Goal: Use online tool/utility: Utilize a website feature to perform a specific function

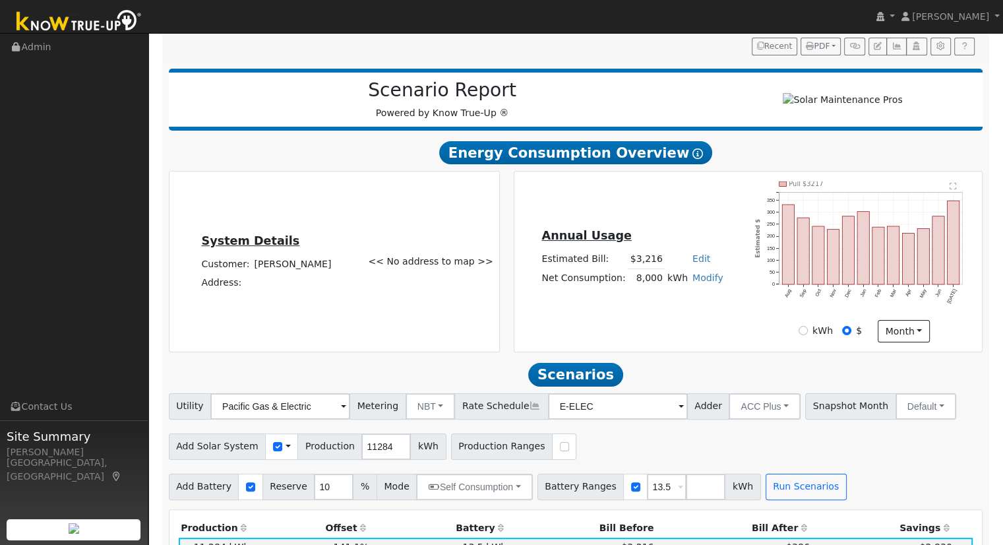
scroll to position [152, 0]
type input "13"
click at [702, 288] on td "Modify Add Consumption Add Electric Vehicle Add Consumption Current: 8000 kWh A…" at bounding box center [708, 278] width 36 height 19
click at [699, 288] on td "Modify Add Consumption Add Electric Vehicle Add Consumption Current: 8000 kWh A…" at bounding box center [708, 278] width 36 height 19
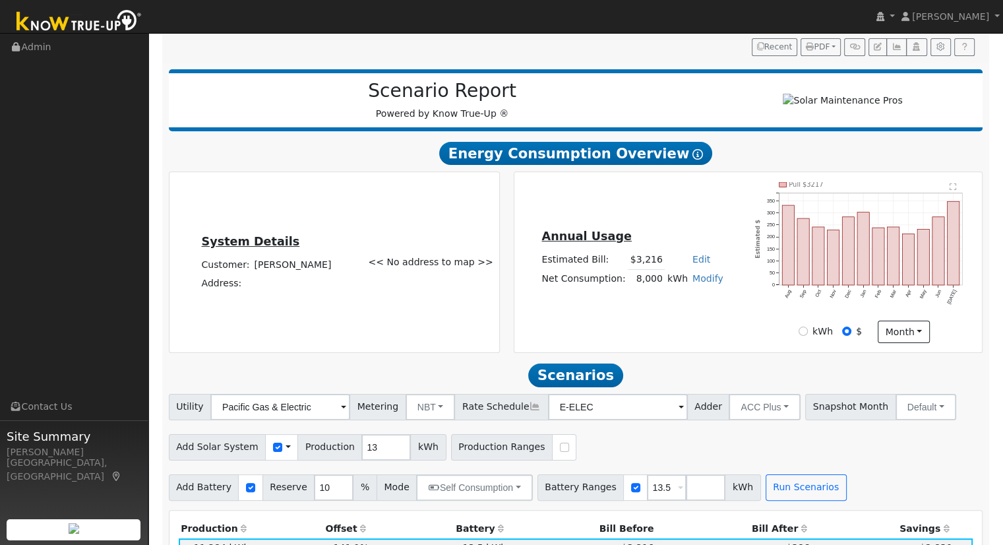
click at [698, 284] on link "Modify" at bounding box center [708, 278] width 31 height 11
click at [693, 264] on link "Edit" at bounding box center [702, 259] width 18 height 11
click at [678, 230] on div "Annual Usage Estimated Bill: $3,216 Edit Estimated Bill $ Annual Net Consumptio…" at bounding box center [749, 262] width 464 height 161
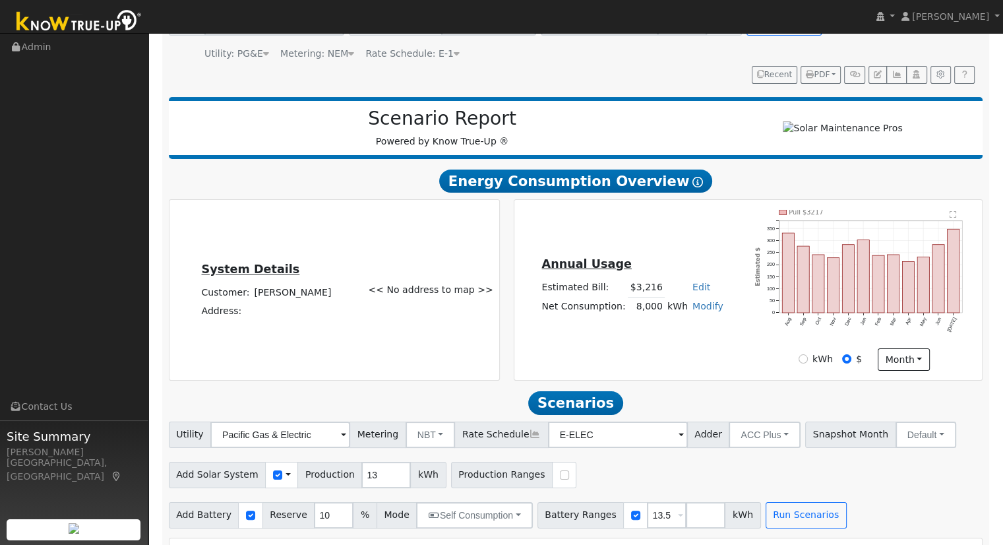
scroll to position [0, 0]
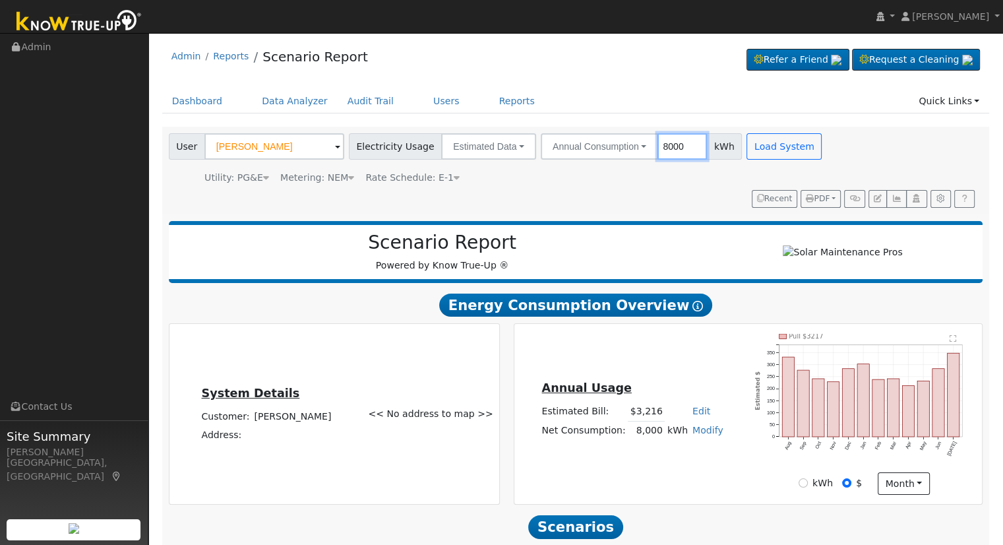
click at [662, 151] on input "8000" at bounding box center [682, 146] width 49 height 26
type input "10000"
click at [747, 146] on button "Load System" at bounding box center [784, 146] width 75 height 26
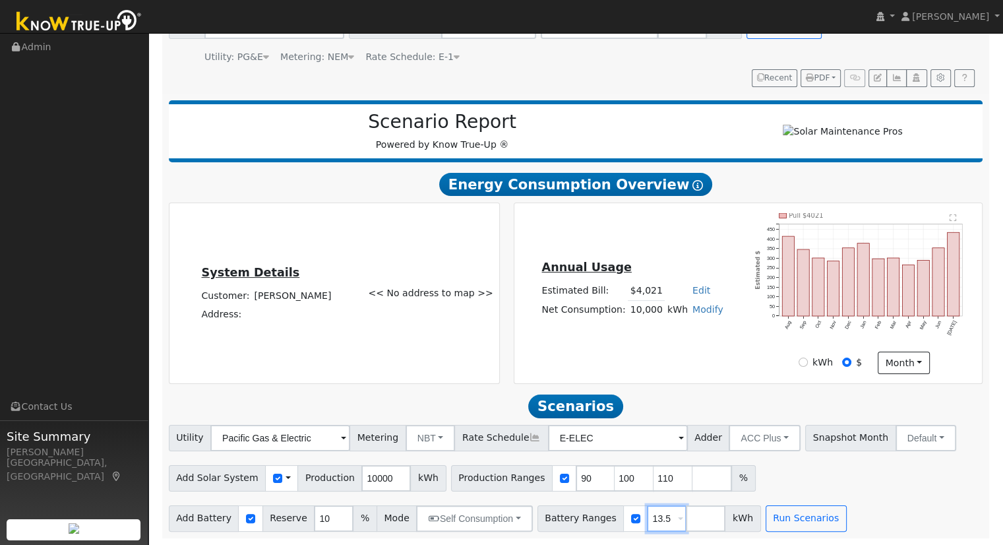
click at [647, 522] on input "13.5" at bounding box center [667, 518] width 40 height 26
type input "20"
click at [362, 470] on input "10000" at bounding box center [385, 478] width 49 height 26
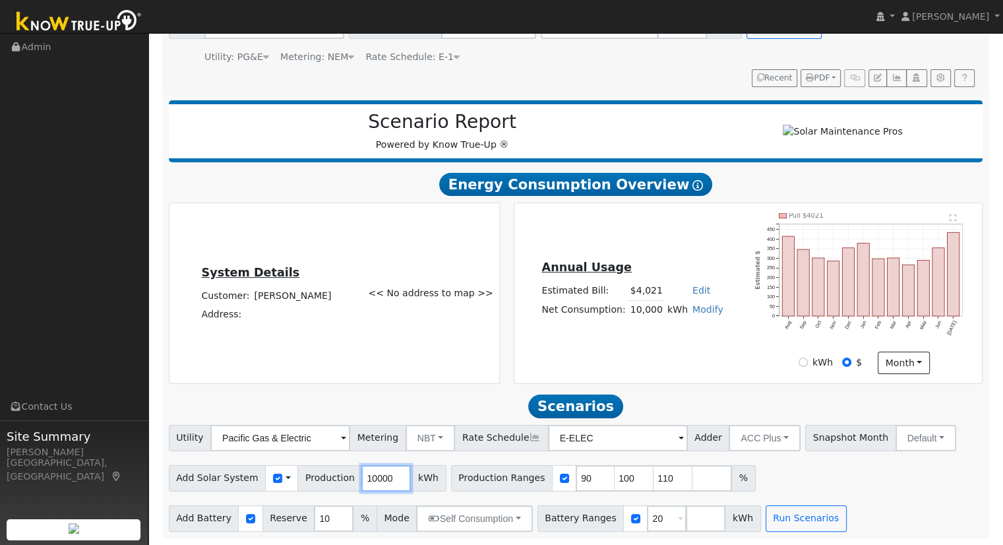
click at [362, 470] on input "10000" at bounding box center [385, 478] width 49 height 26
type input "13202"
click at [560, 478] on input "checkbox" at bounding box center [564, 478] width 9 height 9
checkbox input "false"
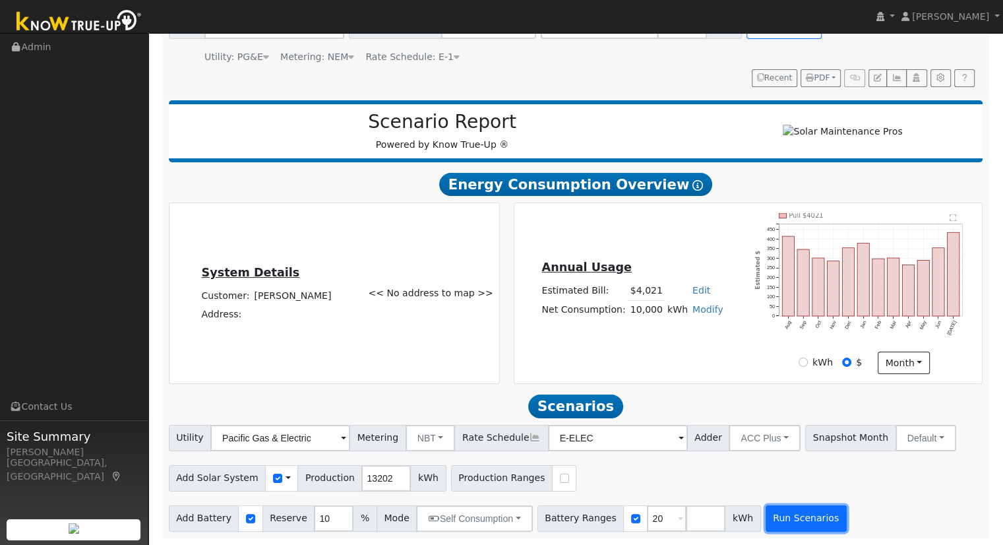
click at [766, 523] on button "Run Scenarios" at bounding box center [806, 518] width 81 height 26
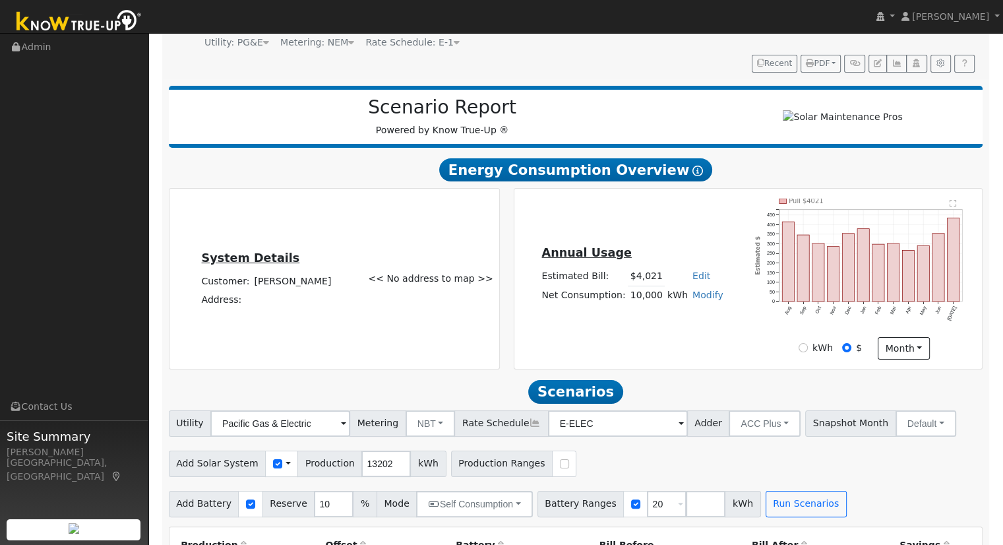
scroll to position [0, 0]
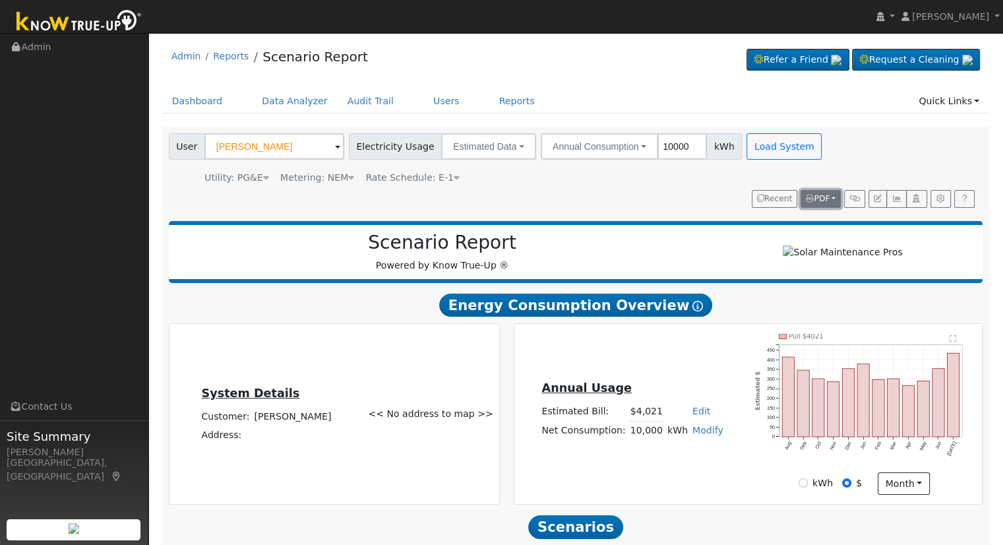
click at [829, 198] on span "PDF" at bounding box center [818, 198] width 24 height 9
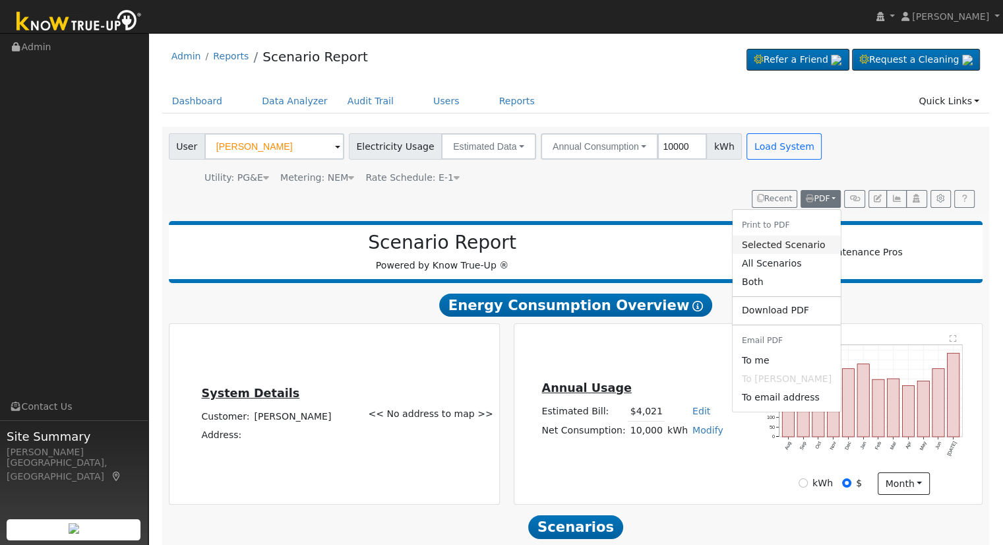
click at [786, 239] on link "Selected Scenario" at bounding box center [787, 244] width 108 height 18
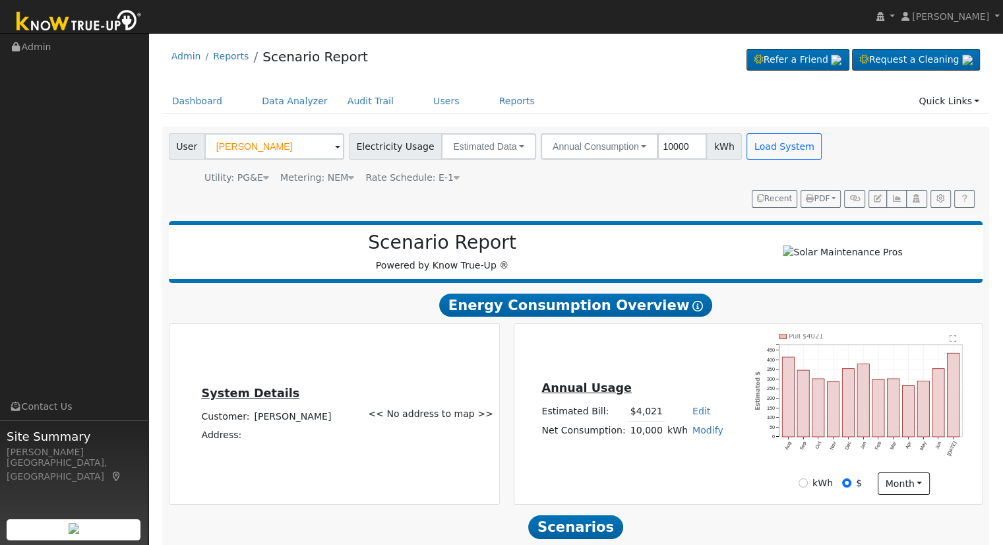
click at [633, 18] on nav "[PERSON_NAME] [PERSON_NAME] Profile My Company Help Center Terms Of Service See…" at bounding box center [501, 17] width 1003 height 34
